Goal: Task Accomplishment & Management: Use online tool/utility

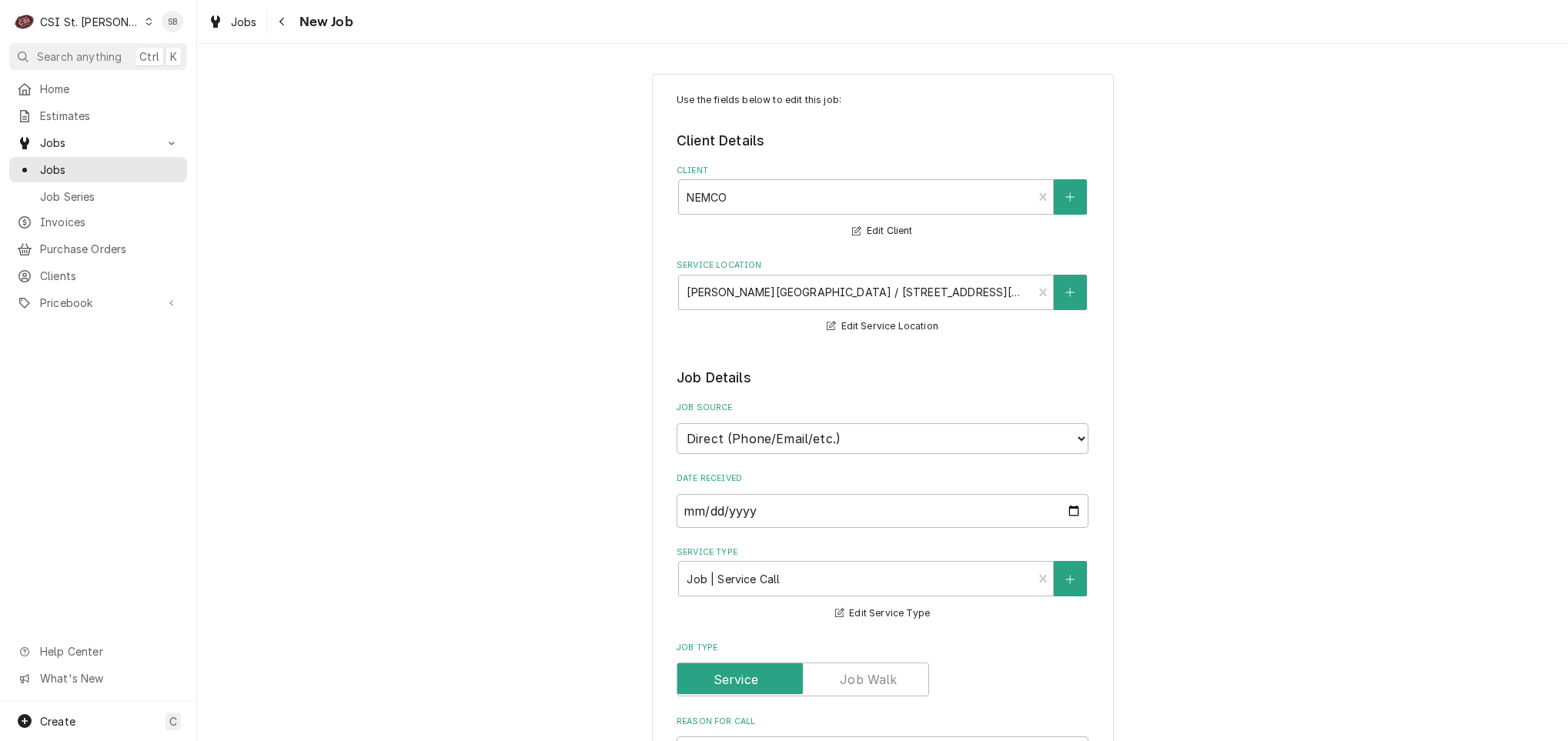
drag, startPoint x: 100, startPoint y: 18, endPoint x: 104, endPoint y: 45, distance: 27.3
click at [100, 19] on div "CSI St. [PERSON_NAME]" at bounding box center [90, 21] width 100 height 16
click at [176, 24] on div "CSI [US_STATE][GEOGRAPHIC_DATA]." at bounding box center [238, 31] width 205 height 16
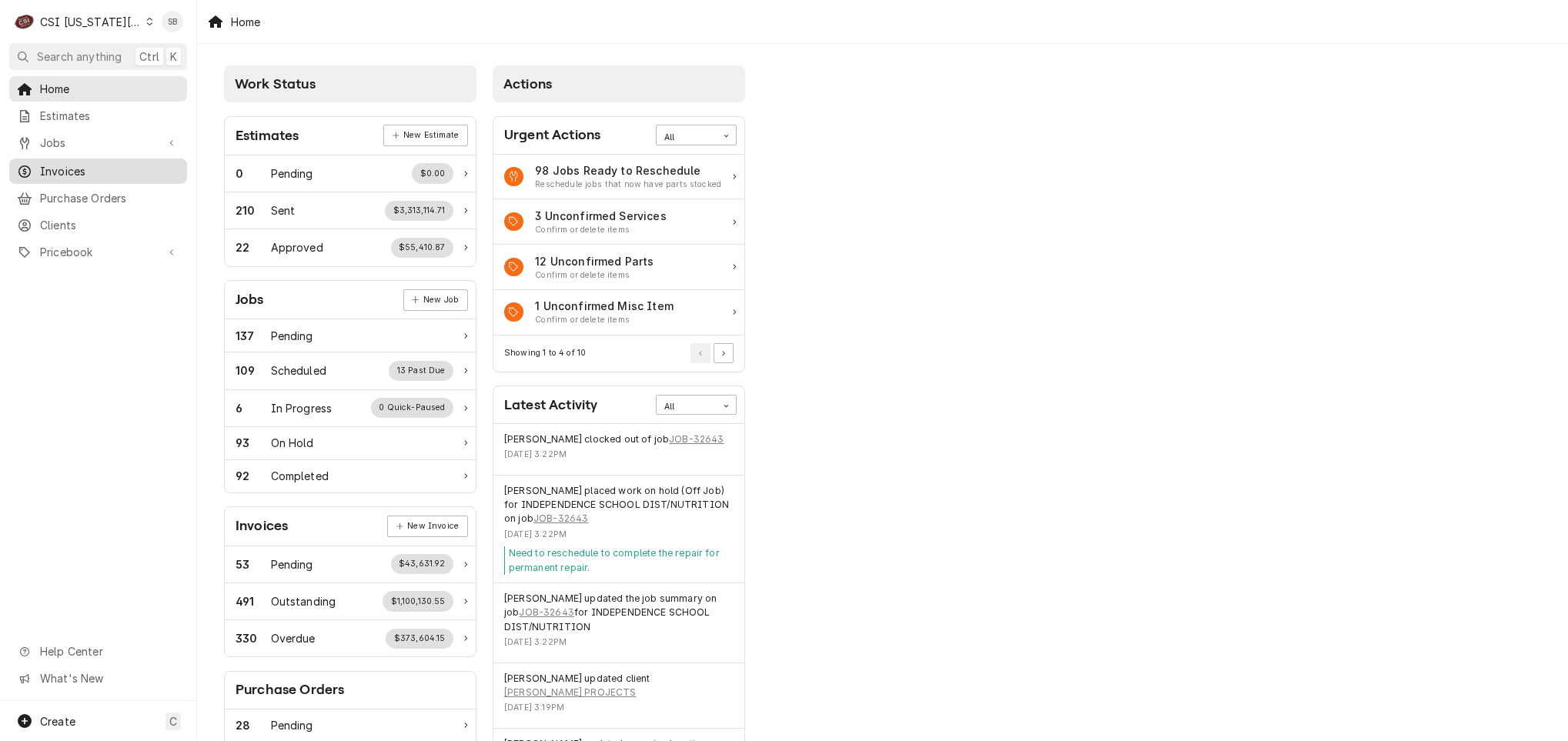
click at [109, 163] on span "Invoices" at bounding box center [110, 171] width 139 height 16
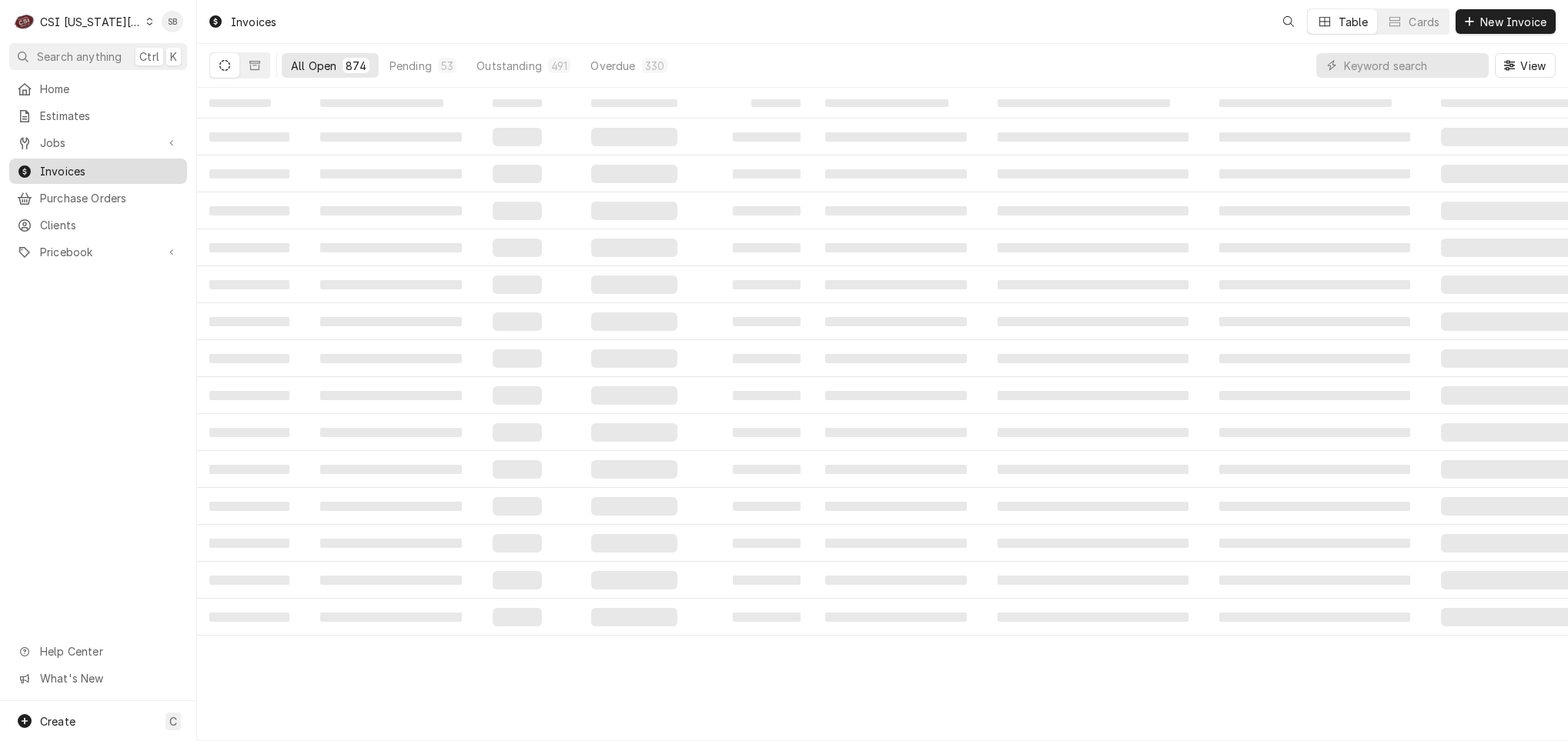
click at [100, 166] on span "Invoices" at bounding box center [110, 171] width 139 height 16
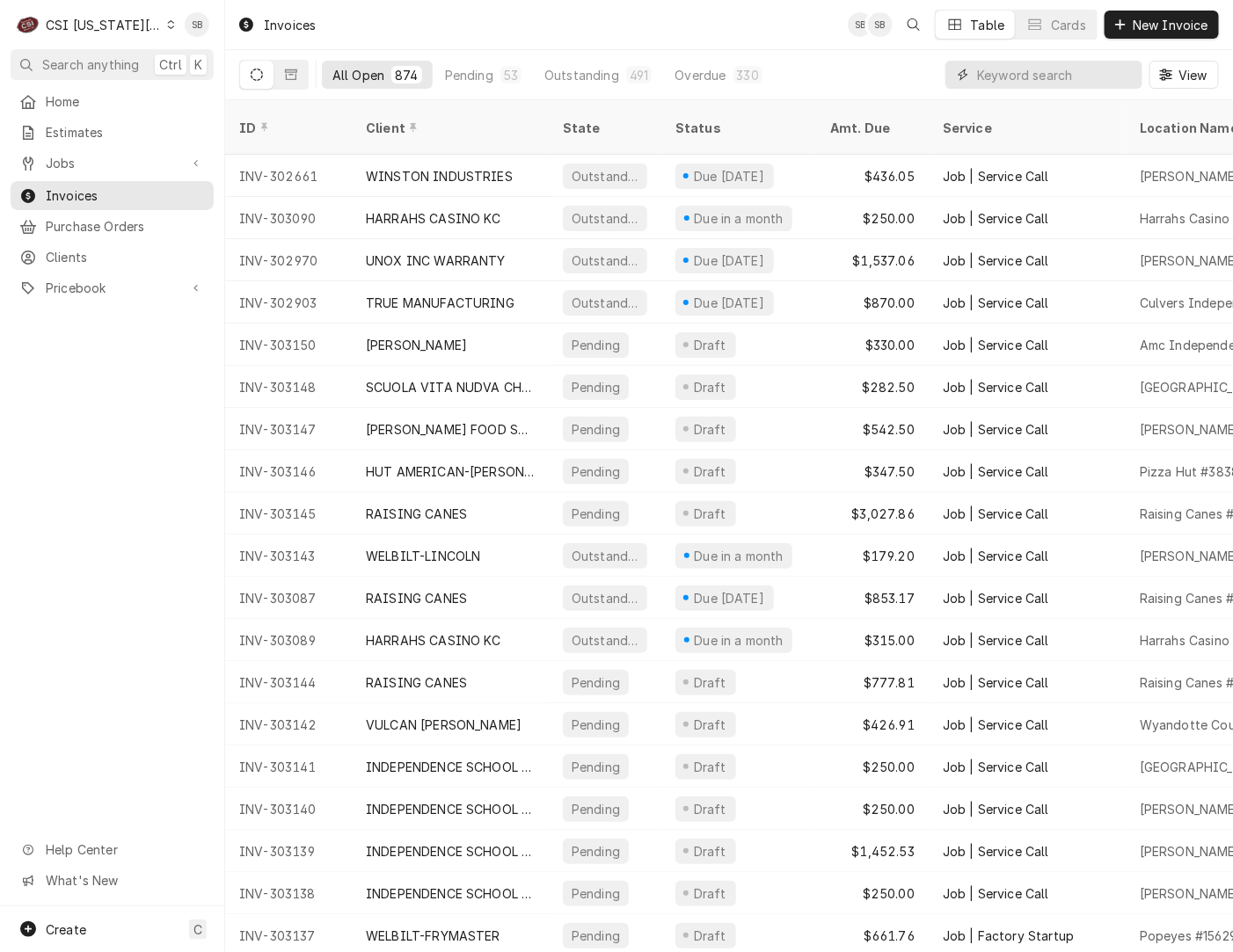
click at [1015, 79] on input "Dynamic Content Wrapper" at bounding box center [1054, 75] width 156 height 28
paste input "403733"
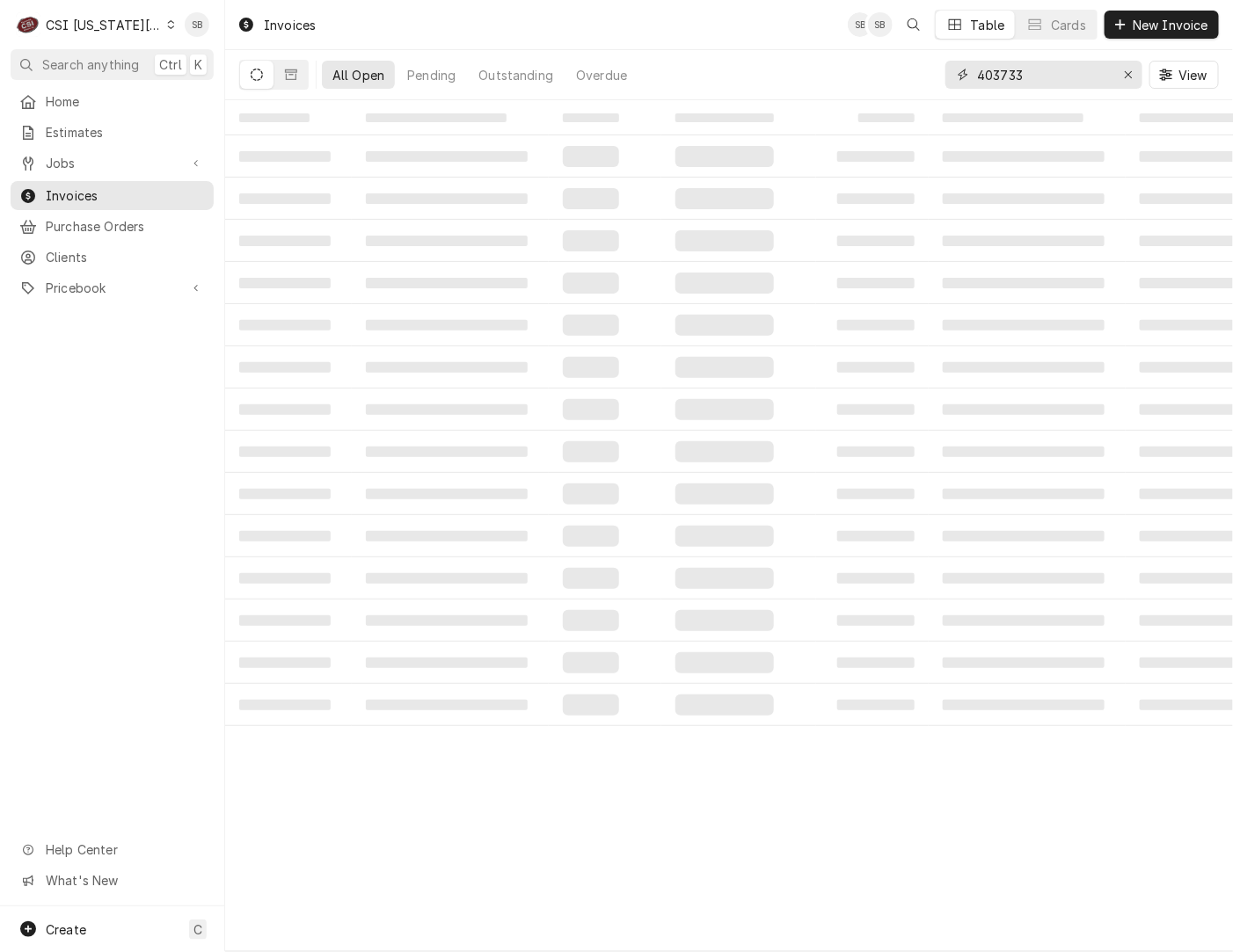
click at [977, 63] on input "403733" at bounding box center [1043, 75] width 132 height 28
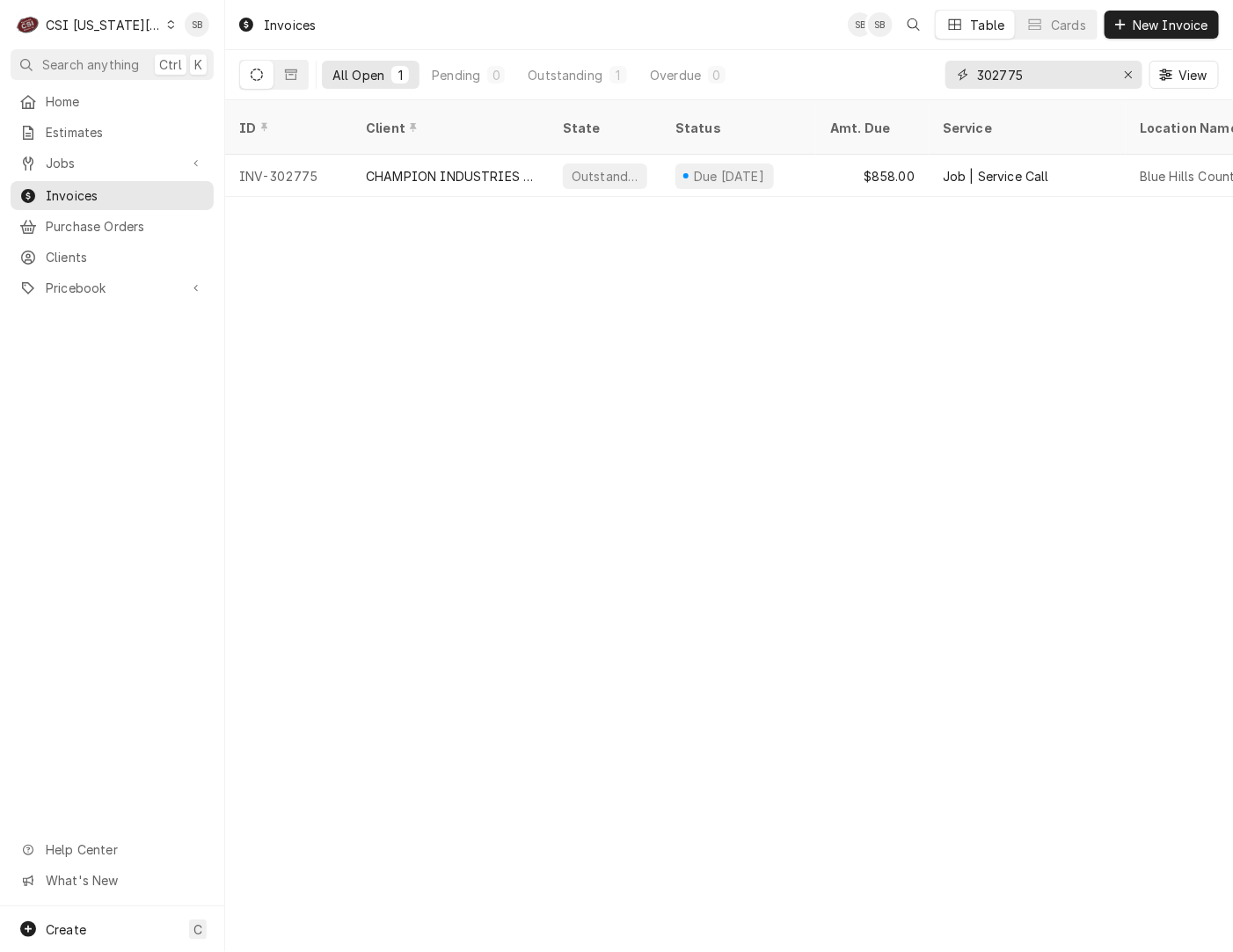
type input "302775"
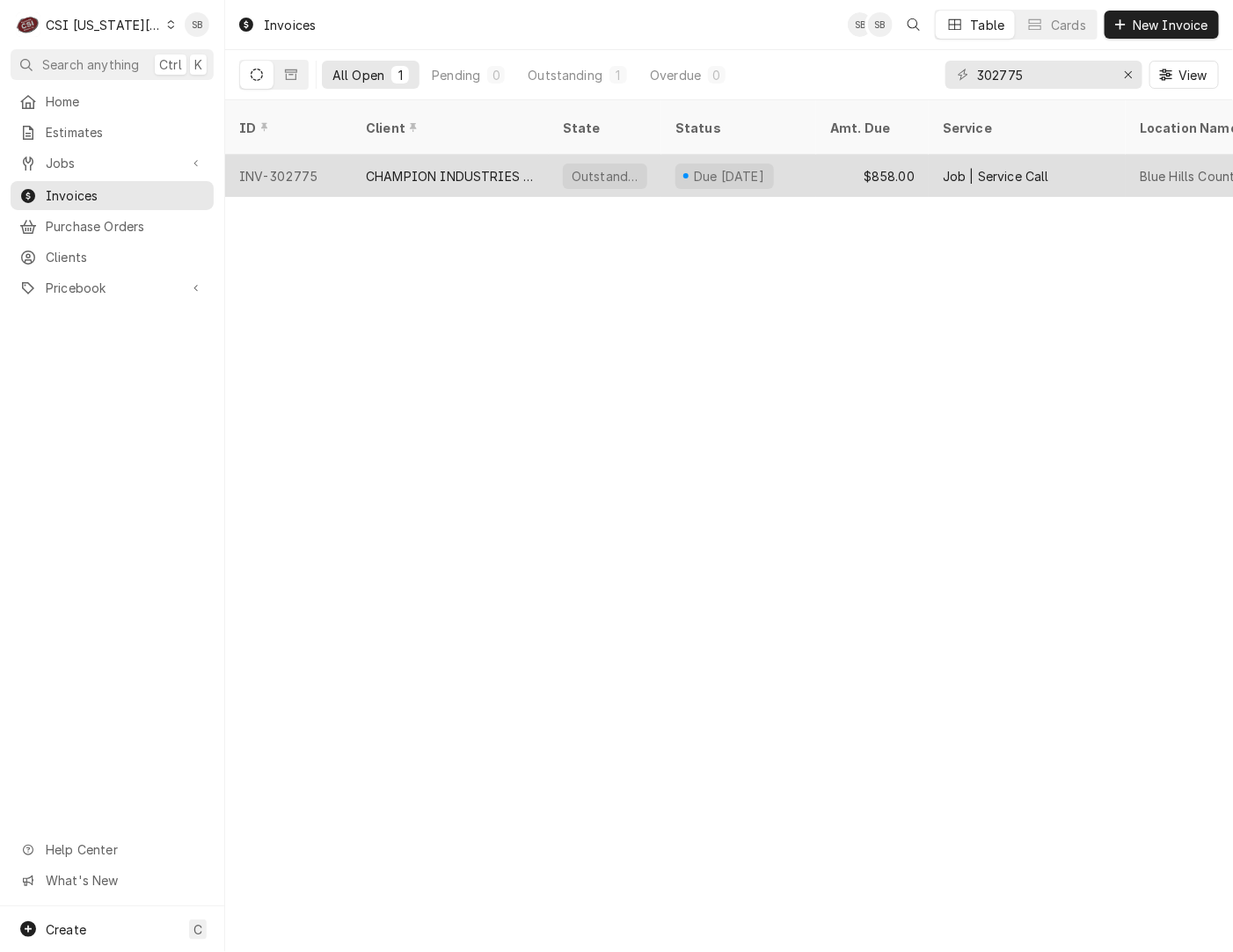
click at [472, 167] on div "CHAMPION INDUSTRIES WARRANTY" at bounding box center [451, 176] width 169 height 19
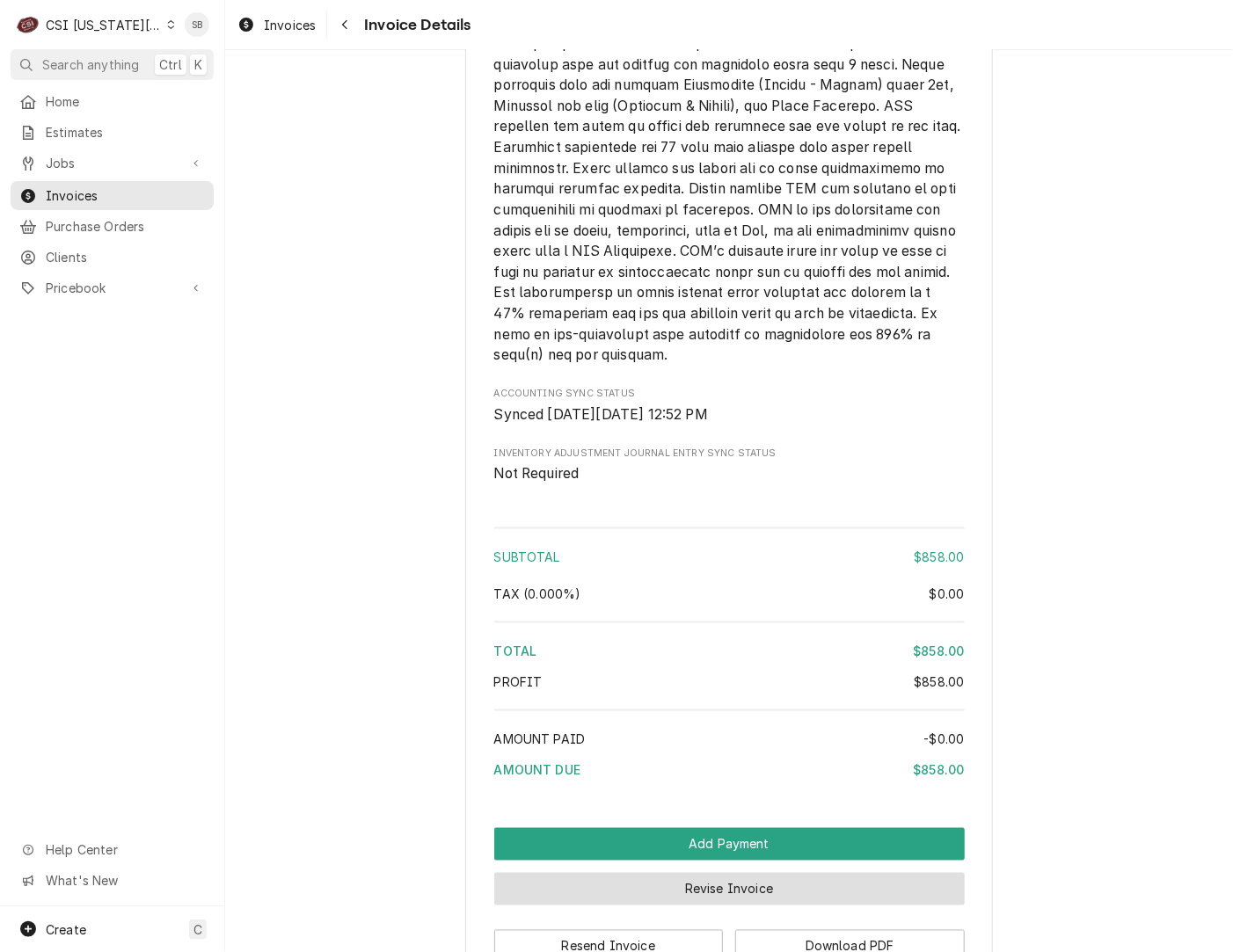
scroll to position [3157, 0]
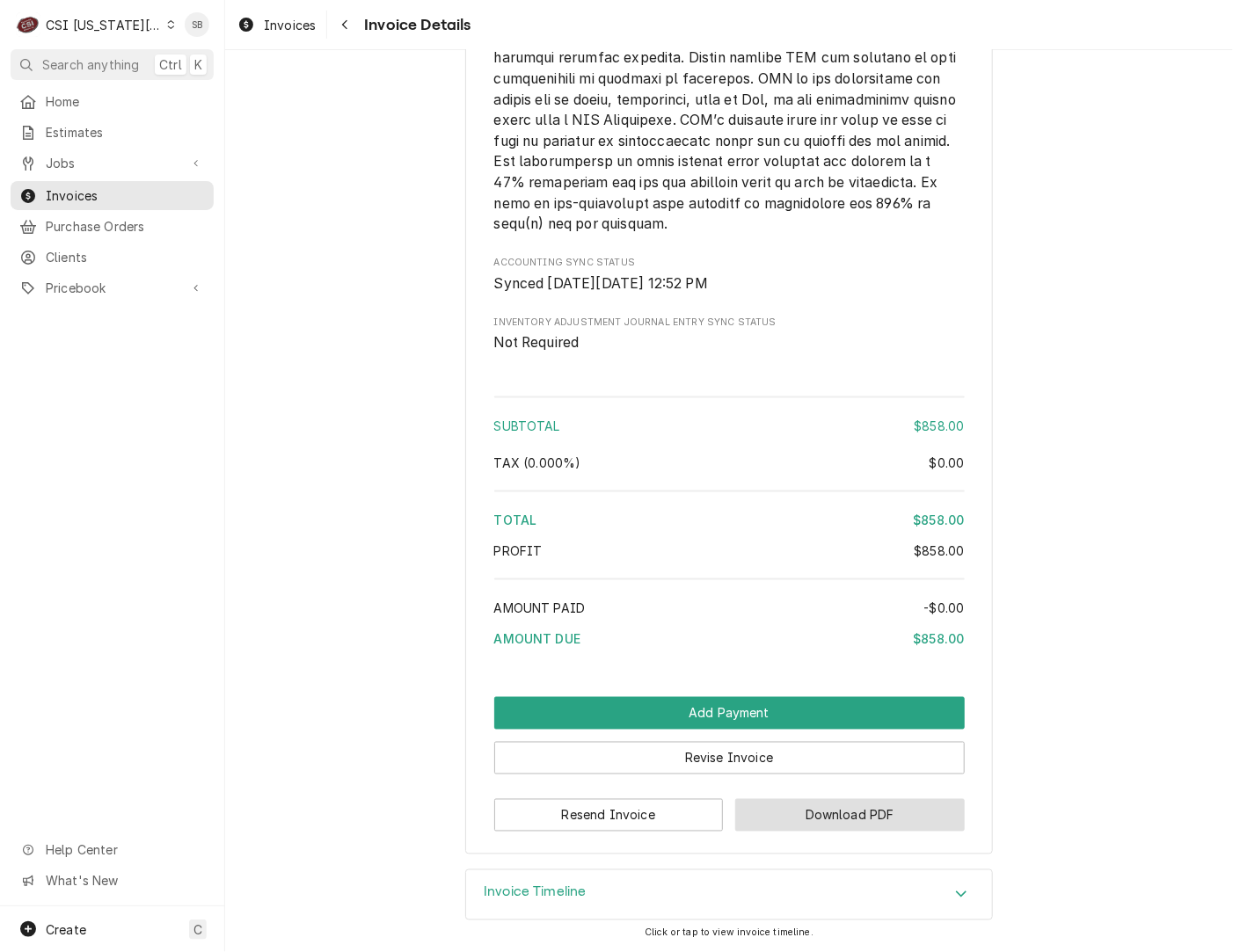
click at [805, 799] on button "Download PDF" at bounding box center [850, 815] width 230 height 32
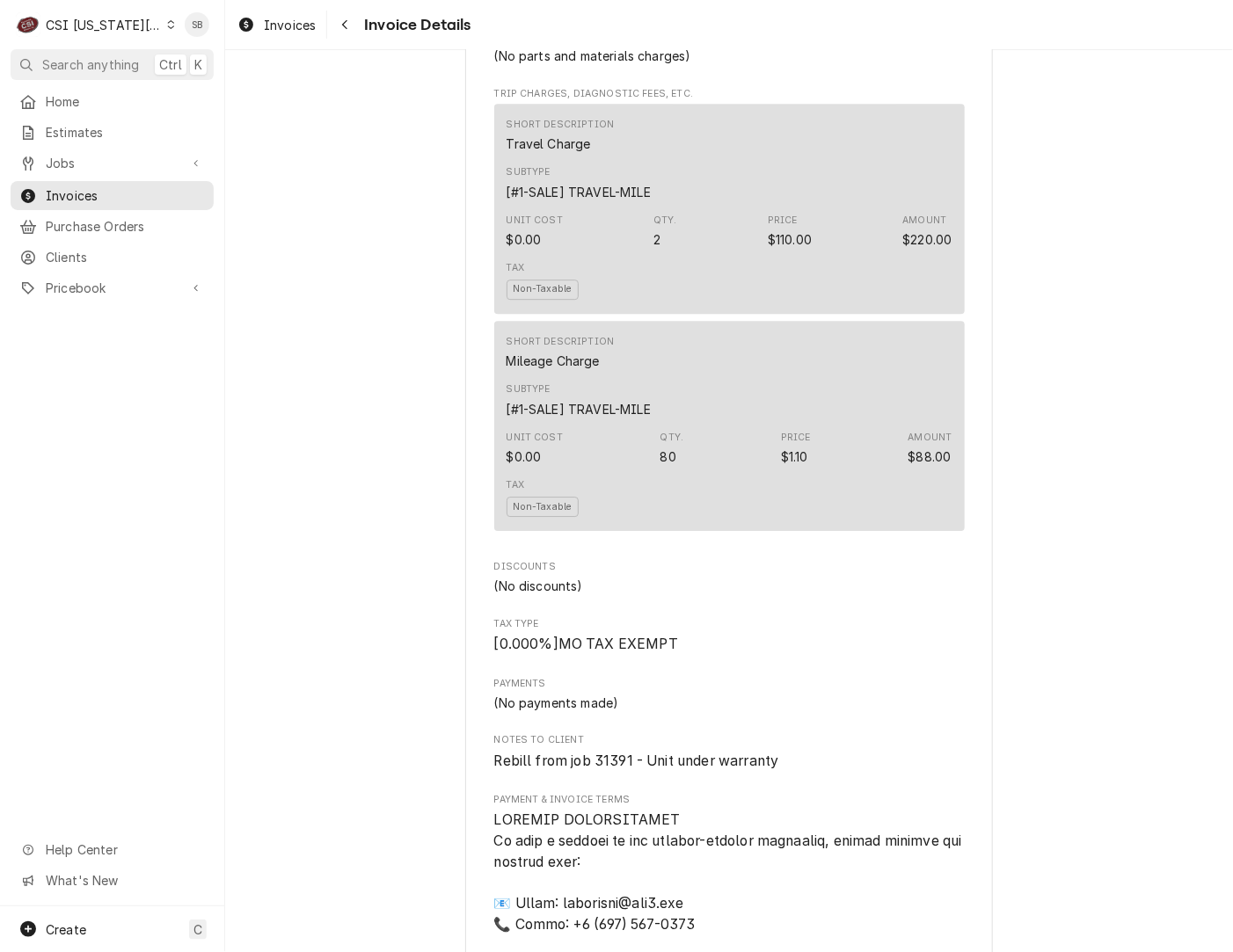
scroll to position [1838, 0]
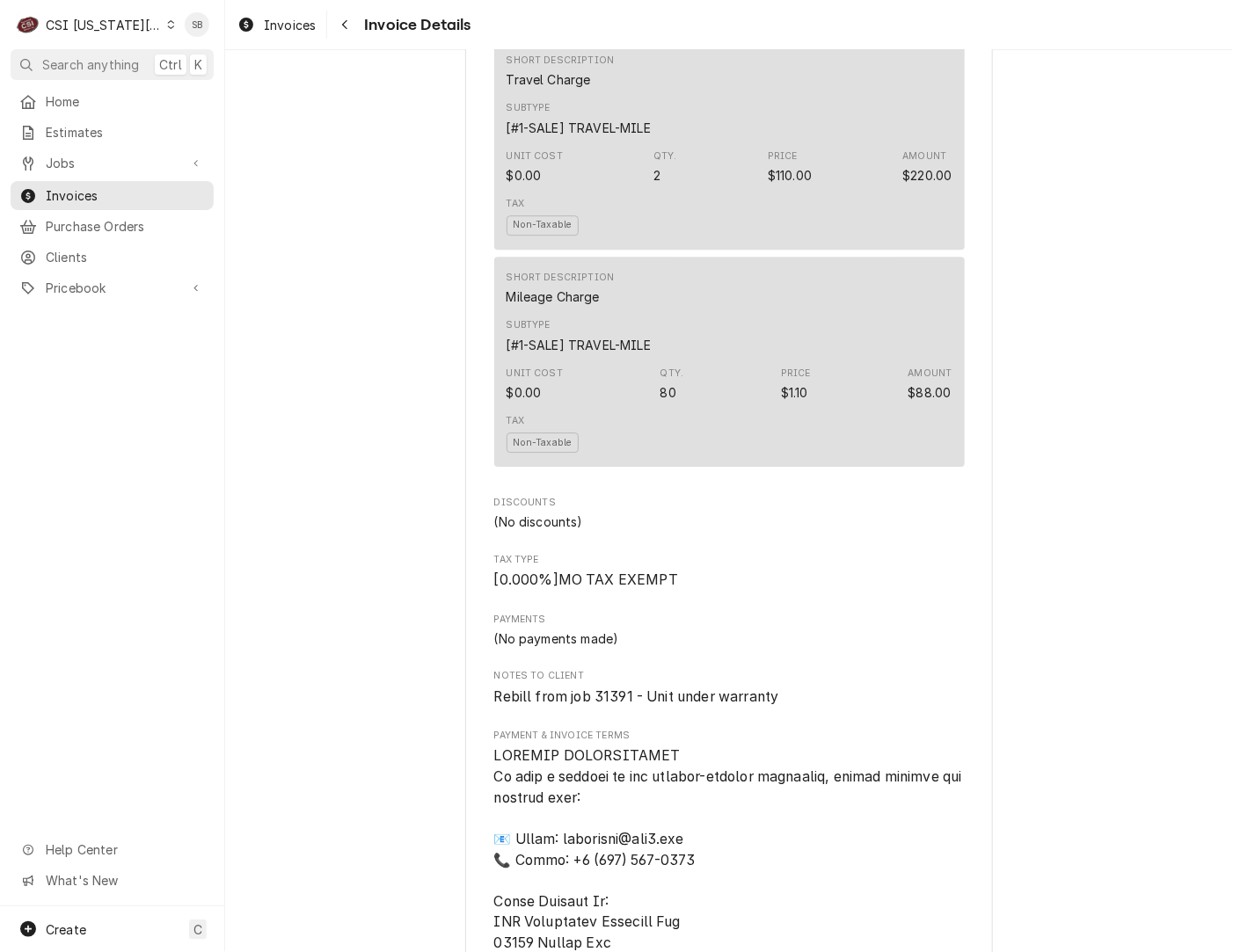
click at [602, 705] on span "Rebill from job 31391 - Unit under warranty" at bounding box center [636, 696] width 285 height 17
copy span "31391"
click at [100, 164] on span "Jobs" at bounding box center [112, 163] width 133 height 19
click at [100, 189] on span "Jobs" at bounding box center [126, 193] width 159 height 19
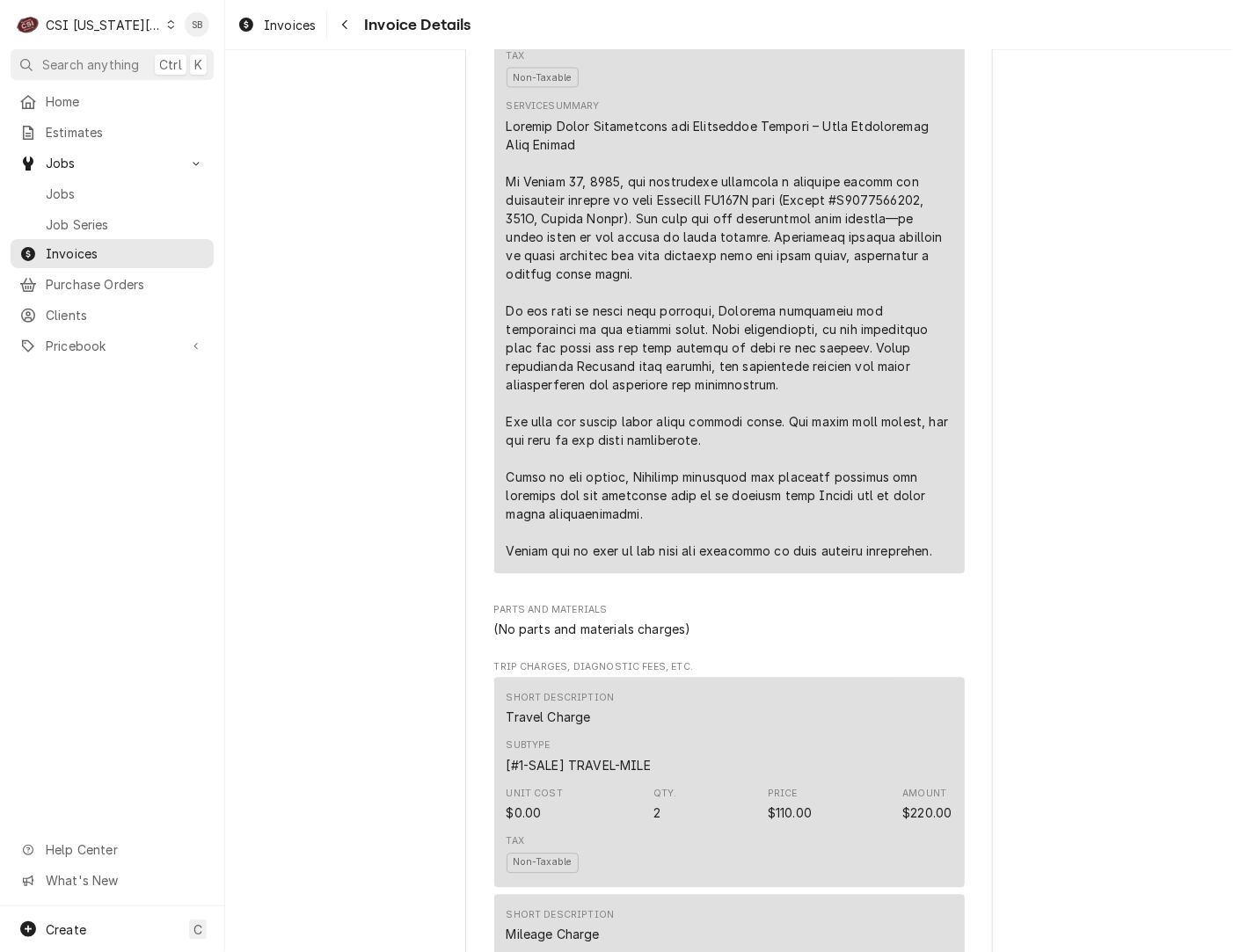
scroll to position [1187, 0]
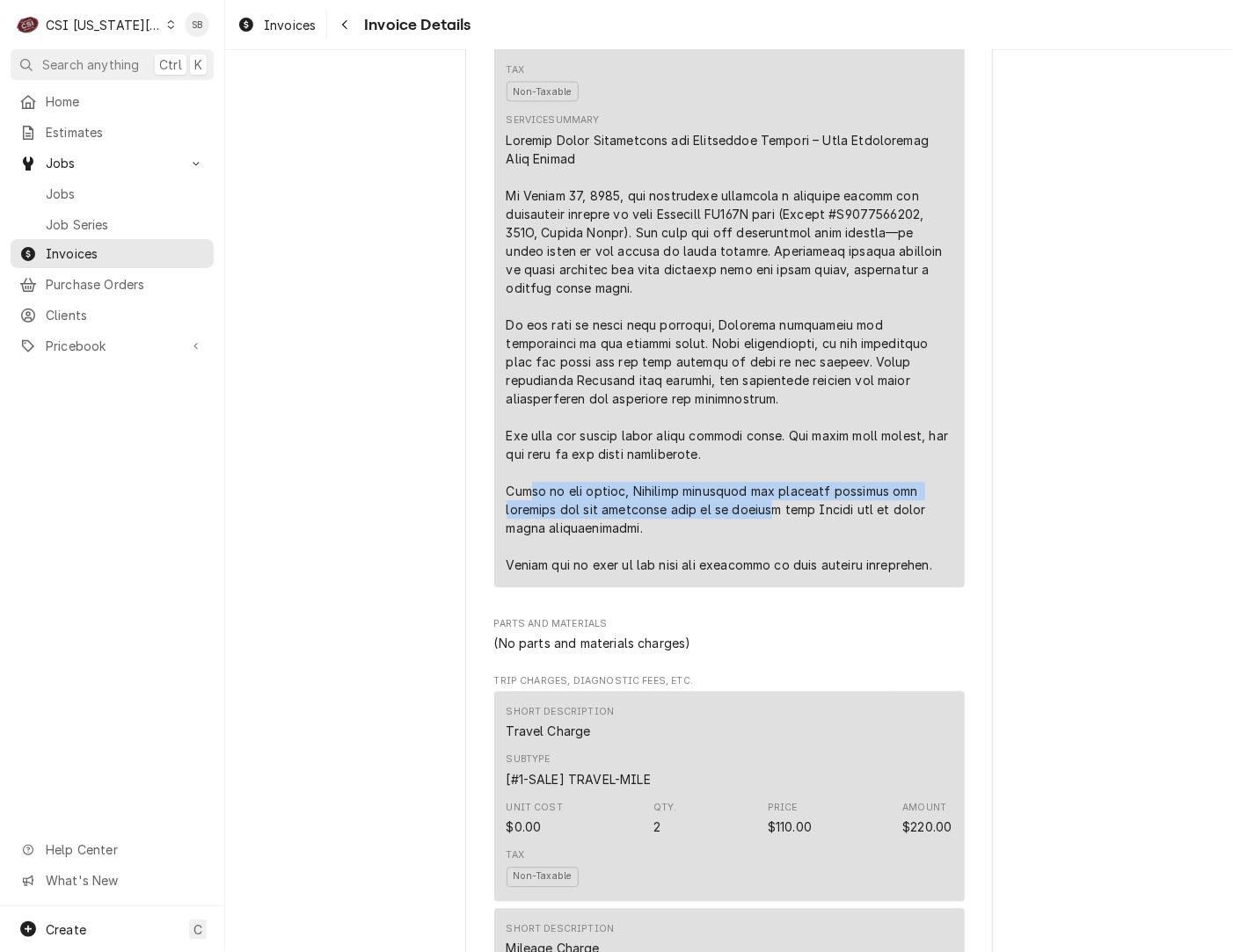
drag, startPoint x: 517, startPoint y: 550, endPoint x: 765, endPoint y: 567, distance: 248.6
click at [765, 567] on div "Line Item" at bounding box center [729, 352] width 446 height 443
drag, startPoint x: 765, startPoint y: 567, endPoint x: 686, endPoint y: 581, distance: 80.2
click at [686, 575] on div "Line Item" at bounding box center [729, 352] width 446 height 443
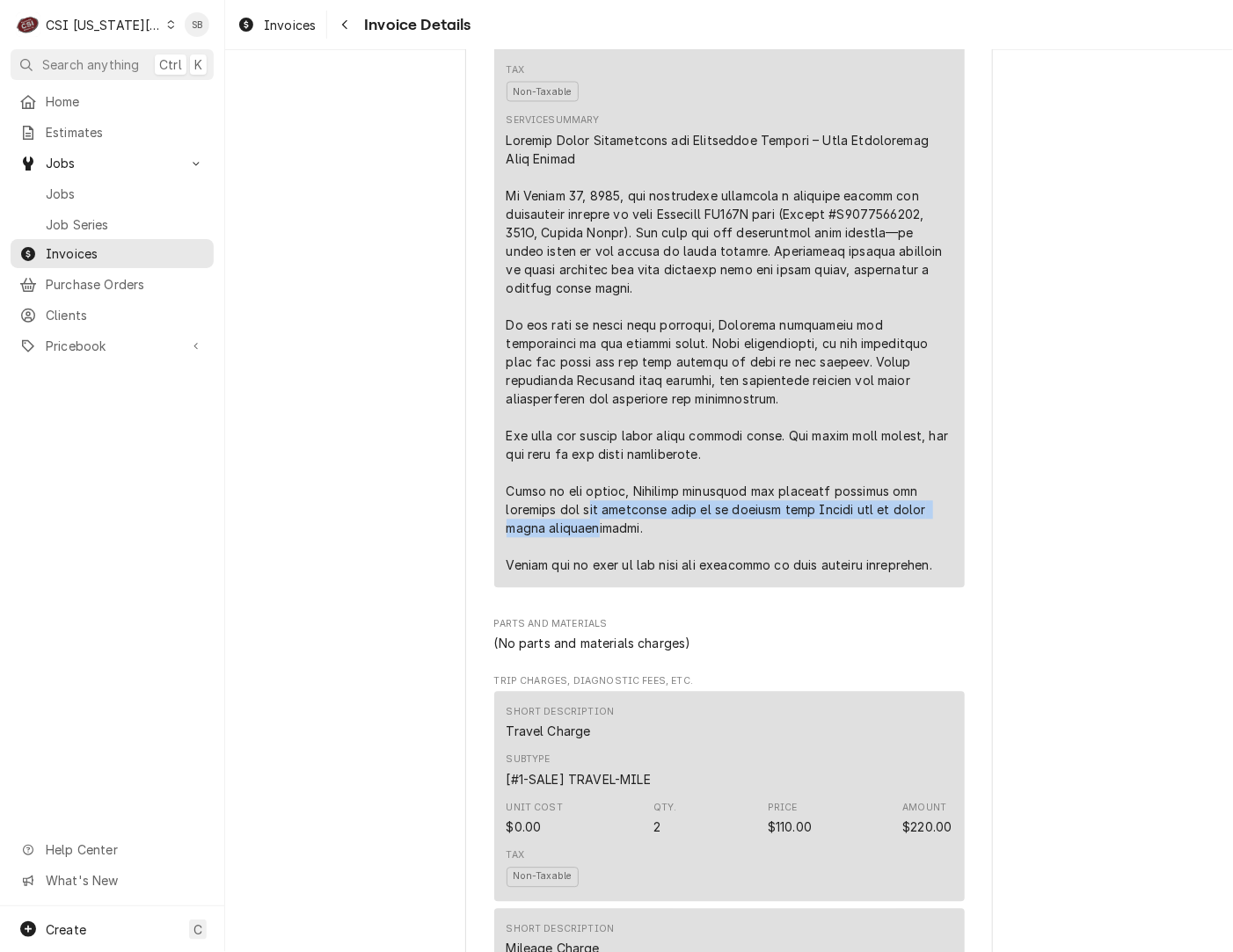
drag, startPoint x: 577, startPoint y: 569, endPoint x: 584, endPoint y: 584, distance: 16.6
click at [584, 575] on div "Line Item" at bounding box center [729, 352] width 446 height 443
drag, startPoint x: 584, startPoint y: 584, endPoint x: 580, endPoint y: 619, distance: 35.2
click at [580, 575] on div "Line Item" at bounding box center [729, 352] width 446 height 443
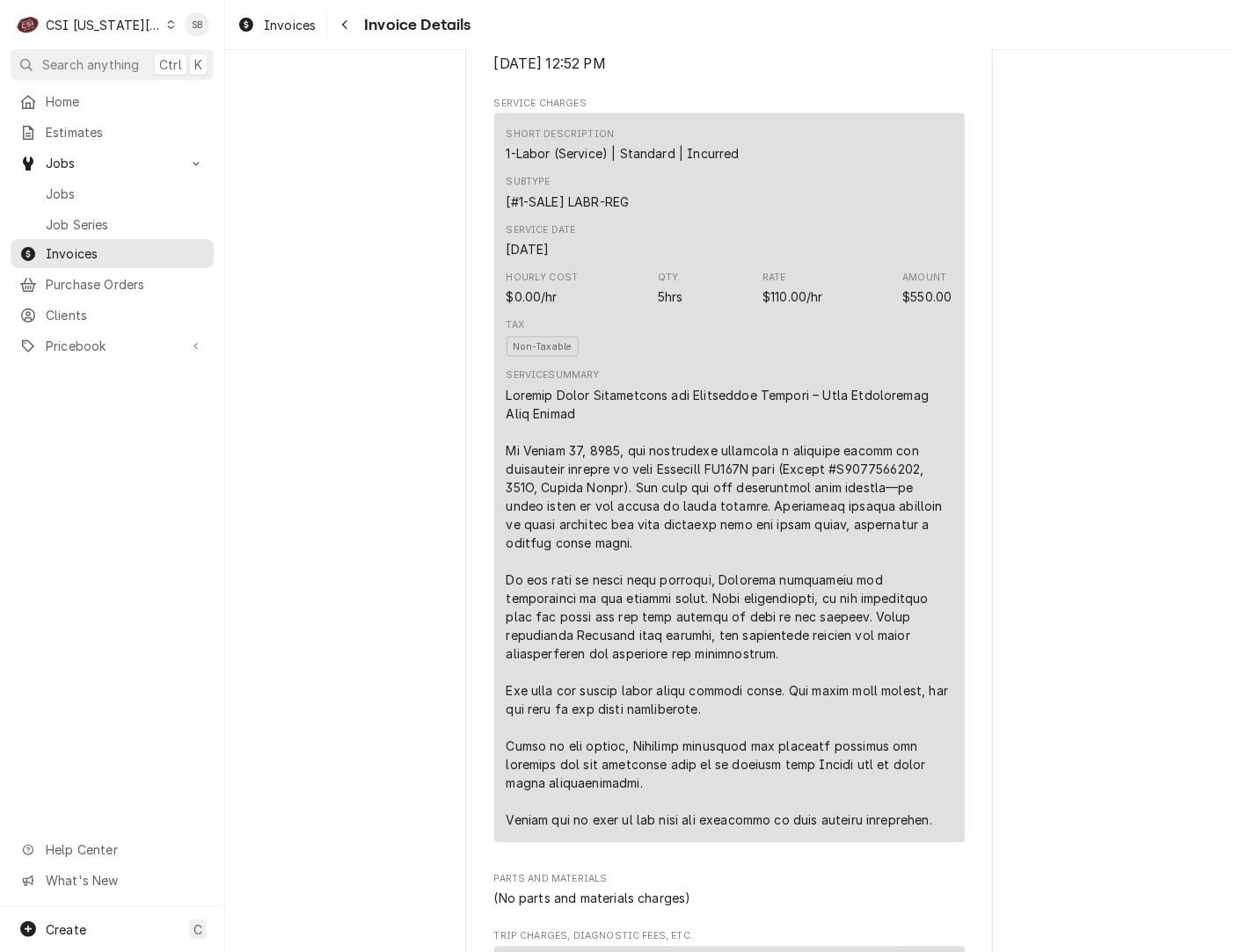
scroll to position [923, 0]
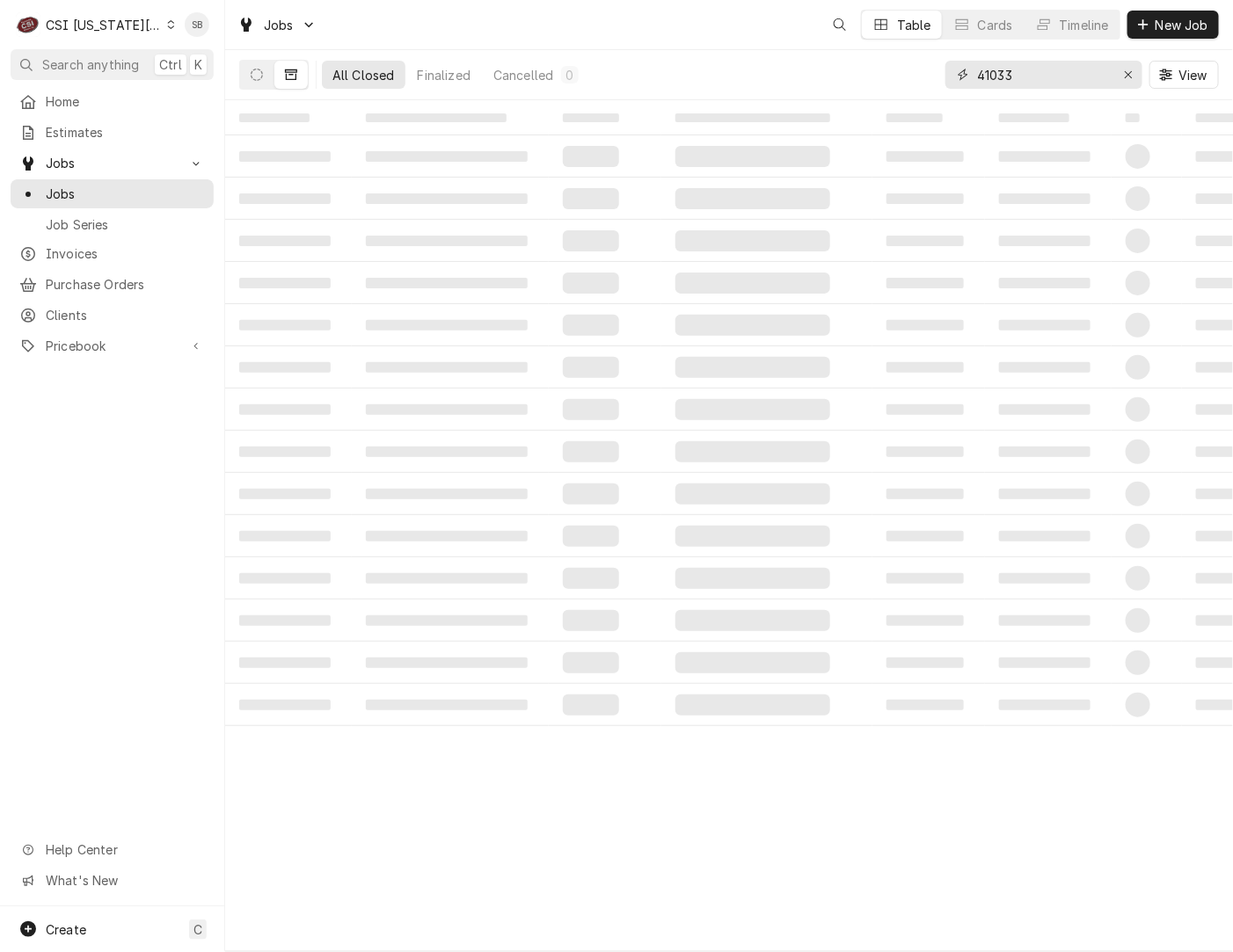
click at [1005, 74] on input "41033" at bounding box center [1043, 75] width 132 height 28
paste input "31391"
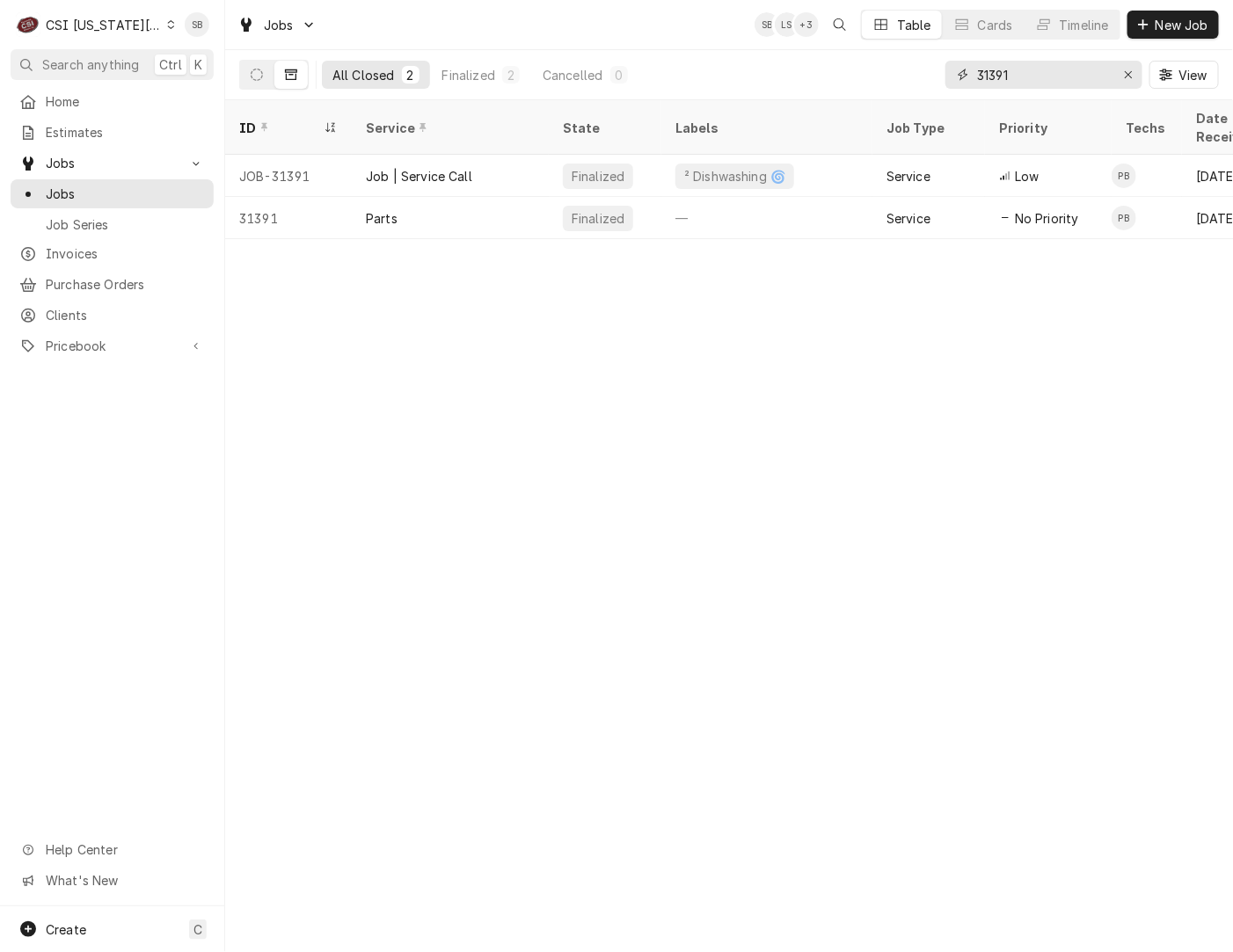
type input "31391"
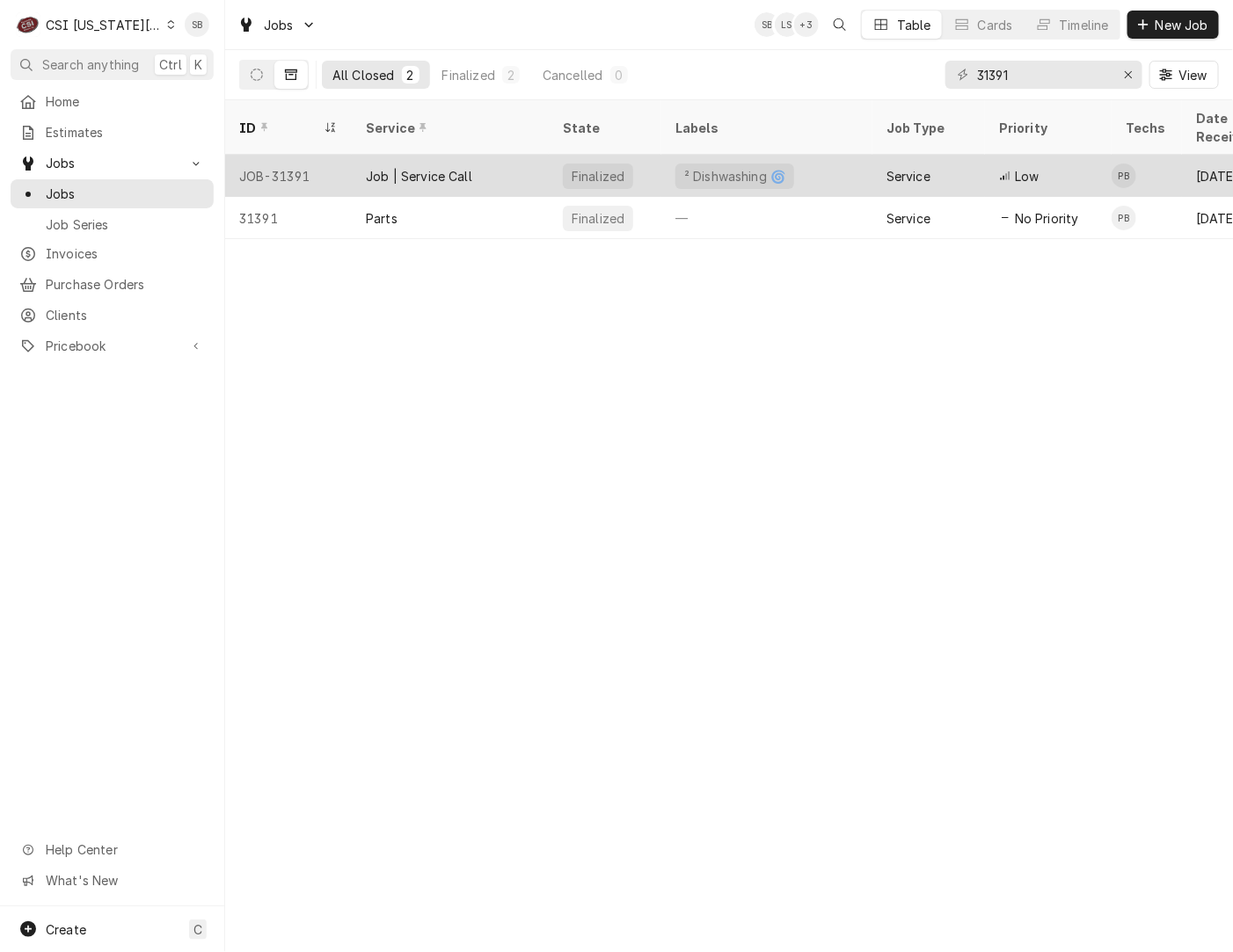
click at [433, 167] on div "Job | Service Call" at bounding box center [419, 176] width 106 height 19
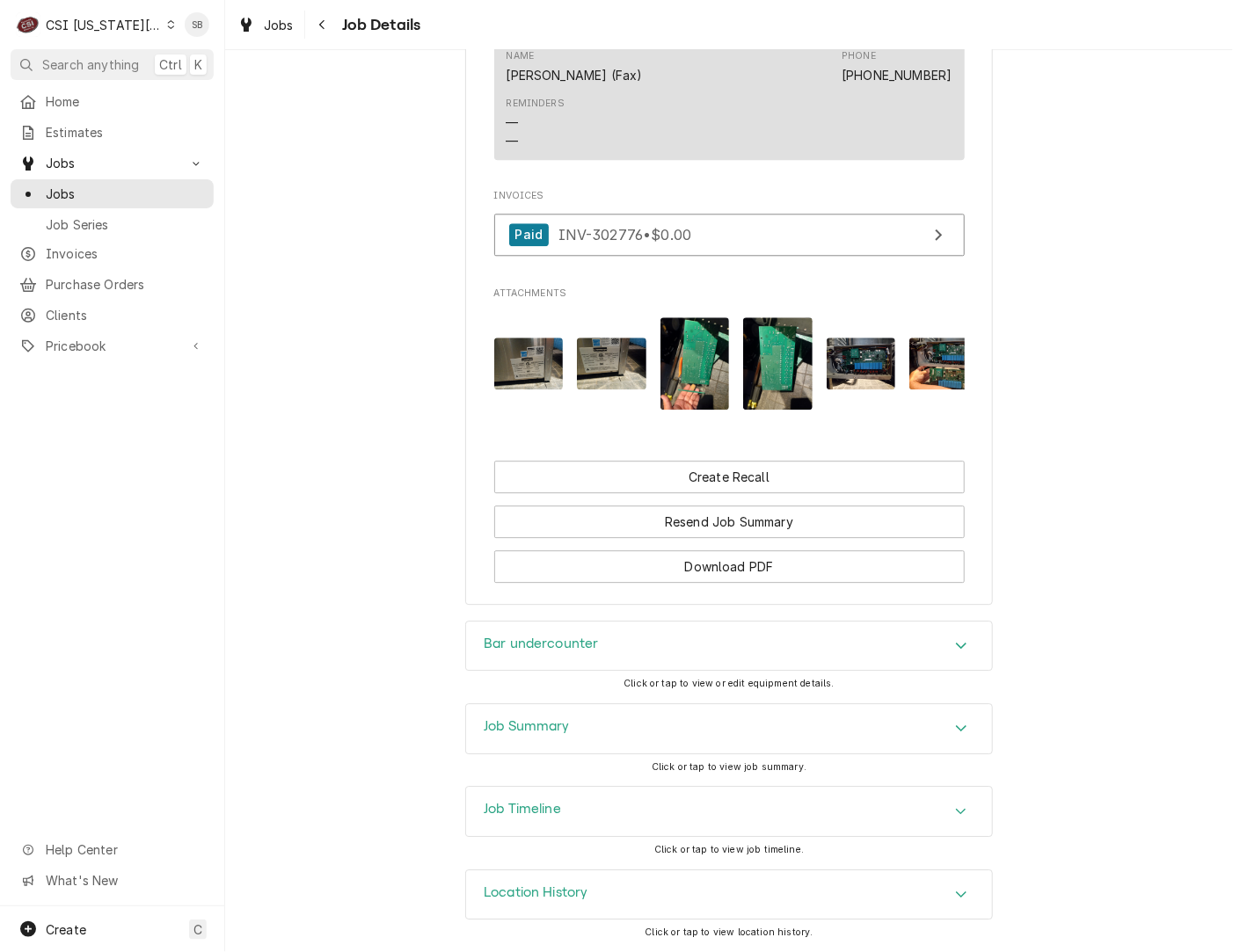
click at [622, 714] on div "Job Summary" at bounding box center [729, 728] width 526 height 49
